Goal: Complete application form

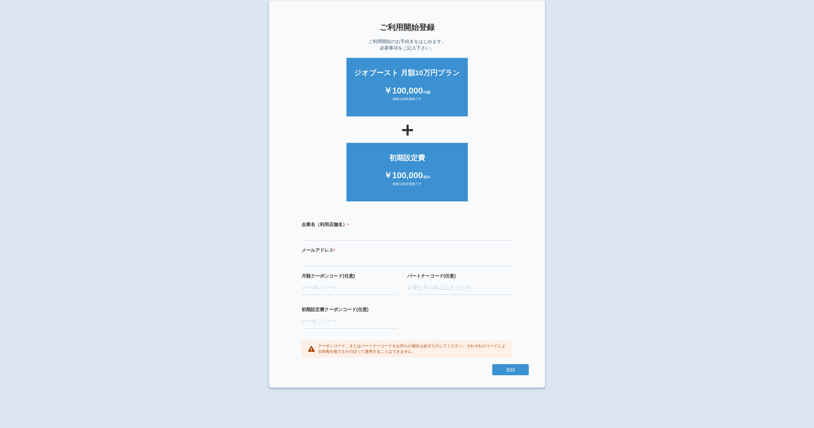
scroll to position [7, 0]
click at [369, 237] on input "text" at bounding box center [406, 234] width 211 height 11
click at [498, 176] on ul "初期設定費 ￥100,000 /初月 価格は税抜価格です" at bounding box center [406, 170] width 243 height 62
click at [365, 235] on input "text" at bounding box center [406, 234] width 211 height 11
type input "光武拓馬"
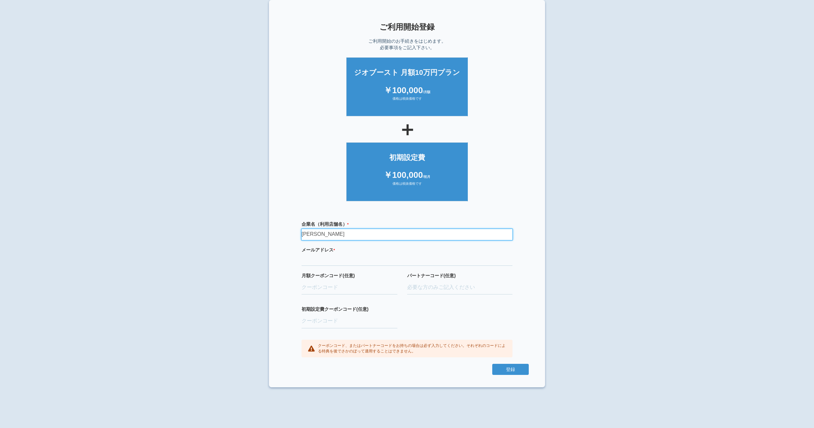
type input "cardshop.light@gmail.com"
click at [341, 231] on input "光武拓馬" at bounding box center [406, 234] width 211 height 11
type input "光"
type input "株式会社Light"
click at [354, 289] on input "月額クーポンコード(任意)" at bounding box center [349, 288] width 96 height 14
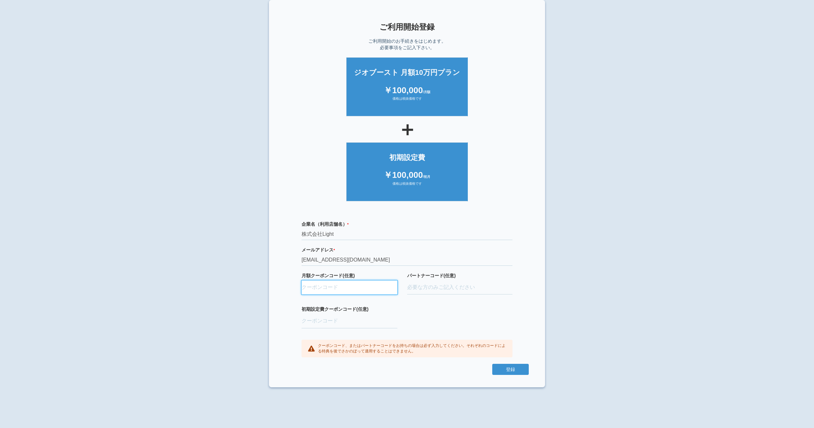
click at [367, 289] on input "月額クーポンコード(任意)" at bounding box center [349, 288] width 96 height 14
click at [346, 322] on input "初期設定費クーポンコード(任意)" at bounding box center [349, 321] width 96 height 14
paste input "aBAaXUlM"
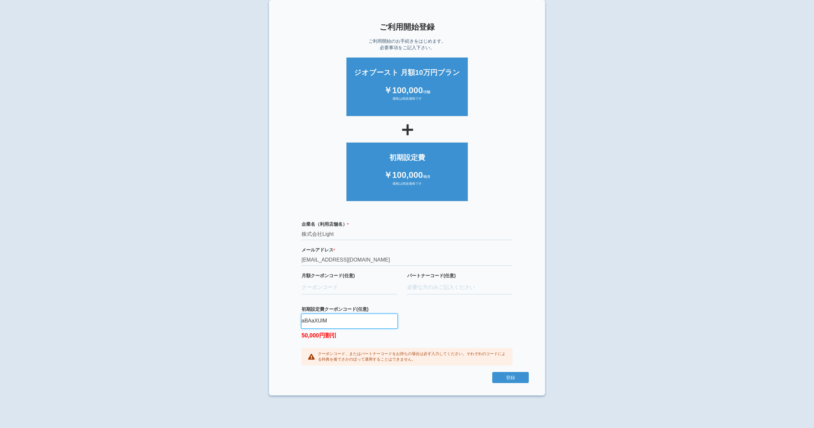
type input "aBAaXUlM"
click at [439, 320] on div "企業名（利用店舗名） * 必須項目です 株式会社Light メールアドレス * 必須項目です 正しいメールアドレスを入力してください cardshop.lig…" at bounding box center [406, 293] width 243 height 158
click at [369, 288] on input "月額クーポンコード(任意)" at bounding box center [349, 288] width 96 height 14
click at [440, 323] on div "企業名（利用店舗名） * 必須項目です 株式会社Light メールアドレス * 必須項目です 正しいメールアドレスを入力してください cardshop.lig…" at bounding box center [406, 293] width 243 height 158
click at [367, 281] on input "月額クーポンコード(任意)" at bounding box center [349, 288] width 96 height 14
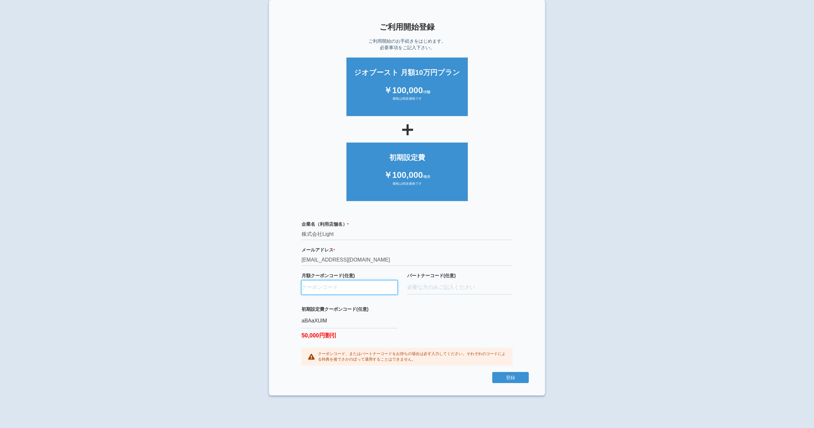
paste input "ifENW5rd"
type input "ifENW5rd"
click at [462, 317] on div "企業名（利用店舗名） * 必須項目です 株式会社Light メールアドレス * 必須項目です 正しいメールアドレスを入力してください cardshop.lig…" at bounding box center [406, 293] width 243 height 158
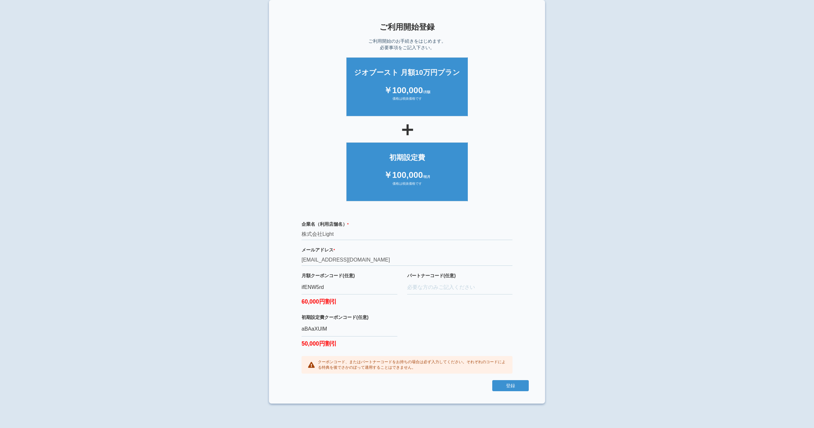
drag, startPoint x: 526, startPoint y: 351, endPoint x: 525, endPoint y: 356, distance: 5.6
click at [526, 351] on div "企業名（利用店舗名） * 必須項目です 株式会社Light メールアドレス * 必須項目です 正しいメールアドレスを入力してください cardshop.lig…" at bounding box center [406, 297] width 243 height 166
click at [513, 385] on button "登録" at bounding box center [510, 385] width 36 height 11
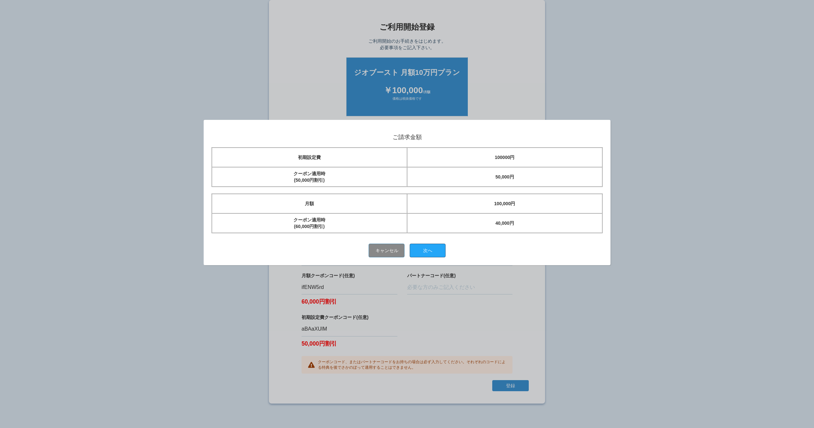
click at [432, 253] on button "次へ" at bounding box center [428, 251] width 36 height 14
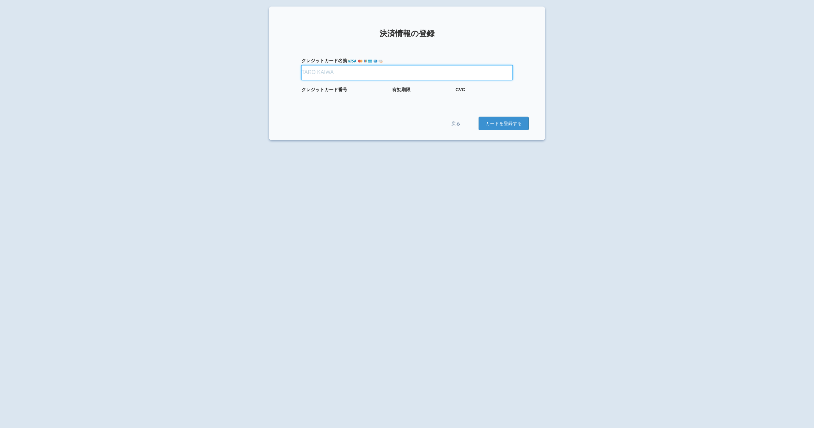
click at [338, 75] on input "クレジット カード名義" at bounding box center [406, 72] width 211 height 14
click at [253, 63] on div "× 決済情報の登録 クレジット カード名義 クレジット カード番号 有効期限 CVC 戻る カードを登録する" at bounding box center [407, 221] width 814 height 428
click at [359, 75] on input "クレジット カード名義" at bounding box center [406, 72] width 211 height 14
type input "TAKUMA MITSUTAKE"
click at [461, 77] on input "TAKUMA MITSUTAKE" at bounding box center [406, 72] width 211 height 14
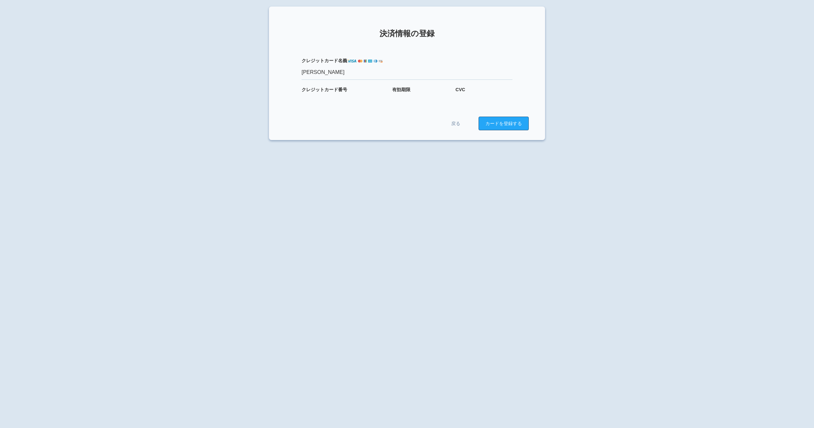
click at [505, 125] on button "カードを登録する" at bounding box center [503, 124] width 50 height 14
click at [658, 126] on div "× 決済情報の登録 クレジット カード名義 TAKUMA MITSUTAKE クレジット カード番号 有効期限 CVC 戻る カードを登録する" at bounding box center [407, 221] width 814 height 428
click at [459, 127] on link "戻る" at bounding box center [455, 123] width 39 height 13
